Goal: Transaction & Acquisition: Purchase product/service

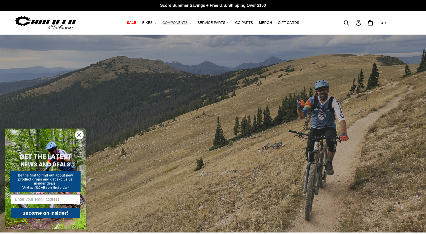
click at [174, 22] on span "COMPONENTS" at bounding box center [174, 23] width 25 height 4
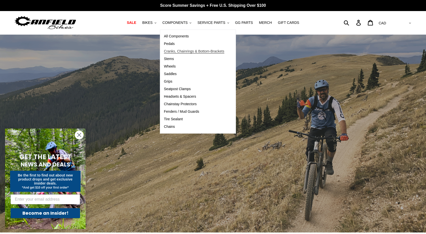
click at [186, 51] on span "Cranks, Chainrings & Bottom-Brackets" at bounding box center [194, 51] width 60 height 4
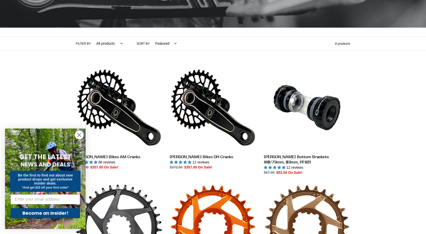
scroll to position [89, 0]
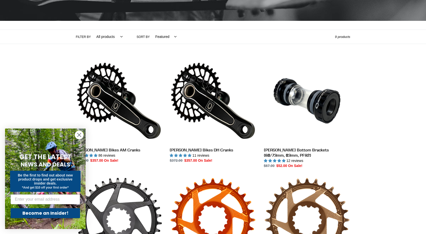
click at [79, 136] on circle "Close dialog" at bounding box center [79, 135] width 8 height 8
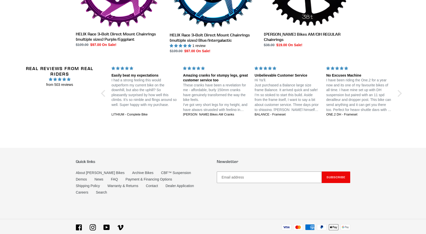
scroll to position [452, 0]
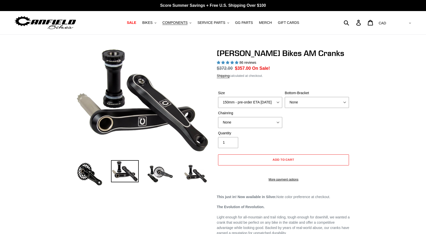
select select "highest-rating"
click at [253, 100] on select "150mm - pre-order ETA 9/30/25 155mm - pre-order ETA 9/30/25 160mm - pre-order E…" at bounding box center [250, 102] width 64 height 11
select select "155mm - pre-order ETA 9/30/25"
click at [218, 97] on select "150mm - pre-order ETA 9/30/25 155mm - pre-order ETA 9/30/25 160mm - pre-order E…" at bounding box center [250, 102] width 64 height 11
click at [298, 107] on select "None BSA Threaded 68/73mm Press Fit PF92" at bounding box center [316, 102] width 64 height 11
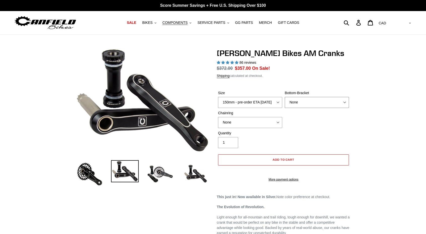
select select "BSA Threaded 68/73mm"
click at [284, 97] on select "None BSA Threaded 68/73mm Press Fit PF92" at bounding box center [316, 102] width 64 height 11
click at [266, 119] on select "None 30t Round (Boost 148) 30t Oval (Boost 148) 32t Round (Boost 148) 32t Oval …" at bounding box center [250, 122] width 64 height 11
select select "32t Round (Boost 148)"
click at [218, 117] on select "None 30t Round (Boost 148) 30t Oval (Boost 148) 32t Round (Boost 148) 32t Oval …" at bounding box center [250, 122] width 64 height 11
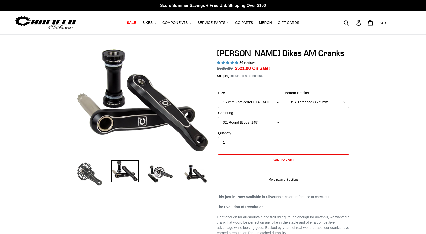
click at [92, 175] on img at bounding box center [90, 174] width 28 height 28
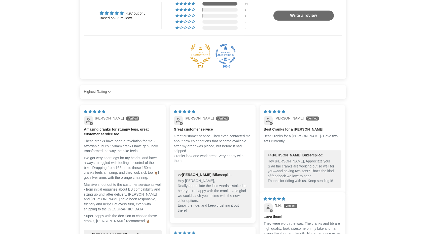
scroll to position [506, 0]
